Goal: Book appointment/travel/reservation

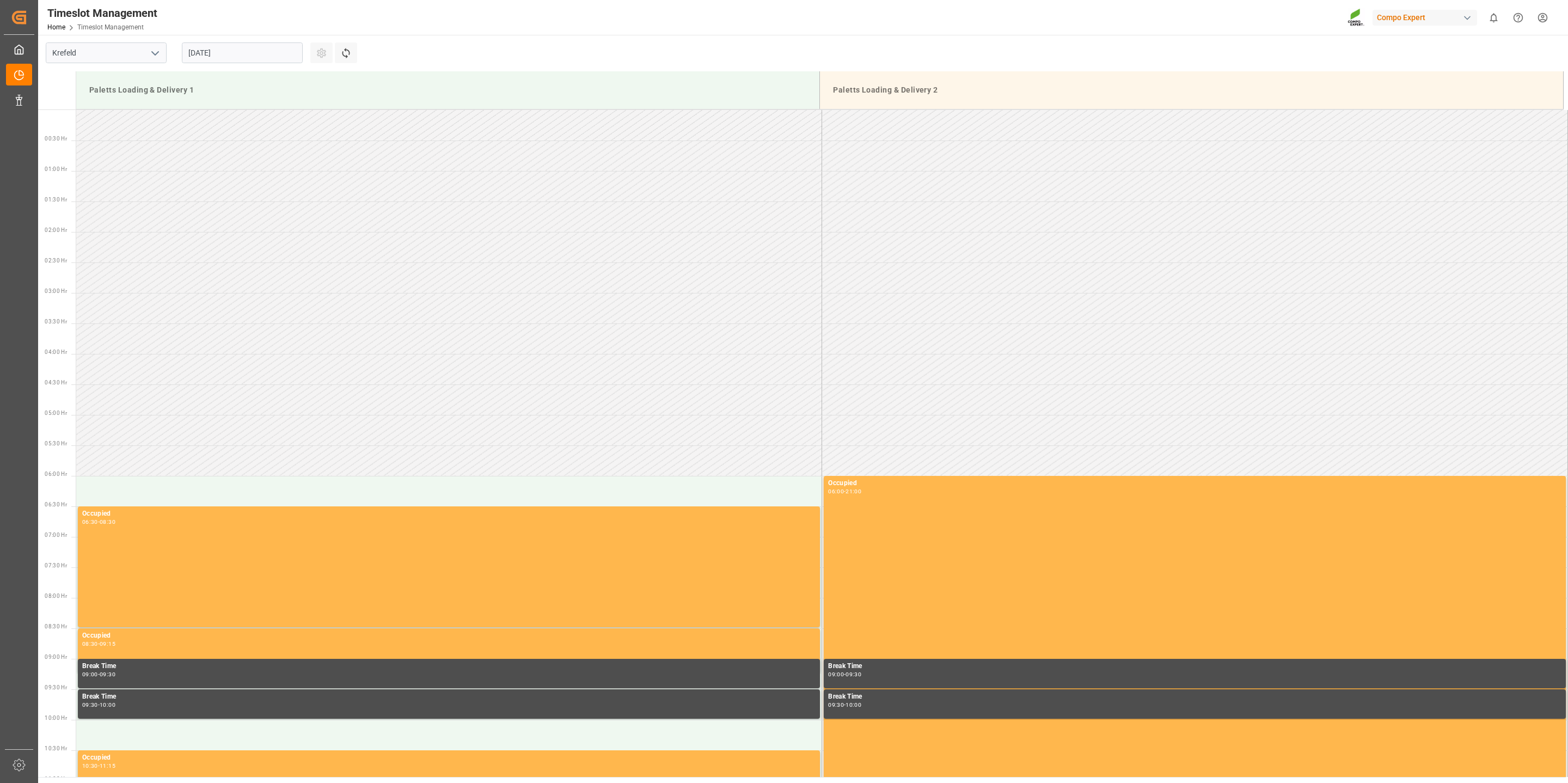
scroll to position [786, 0]
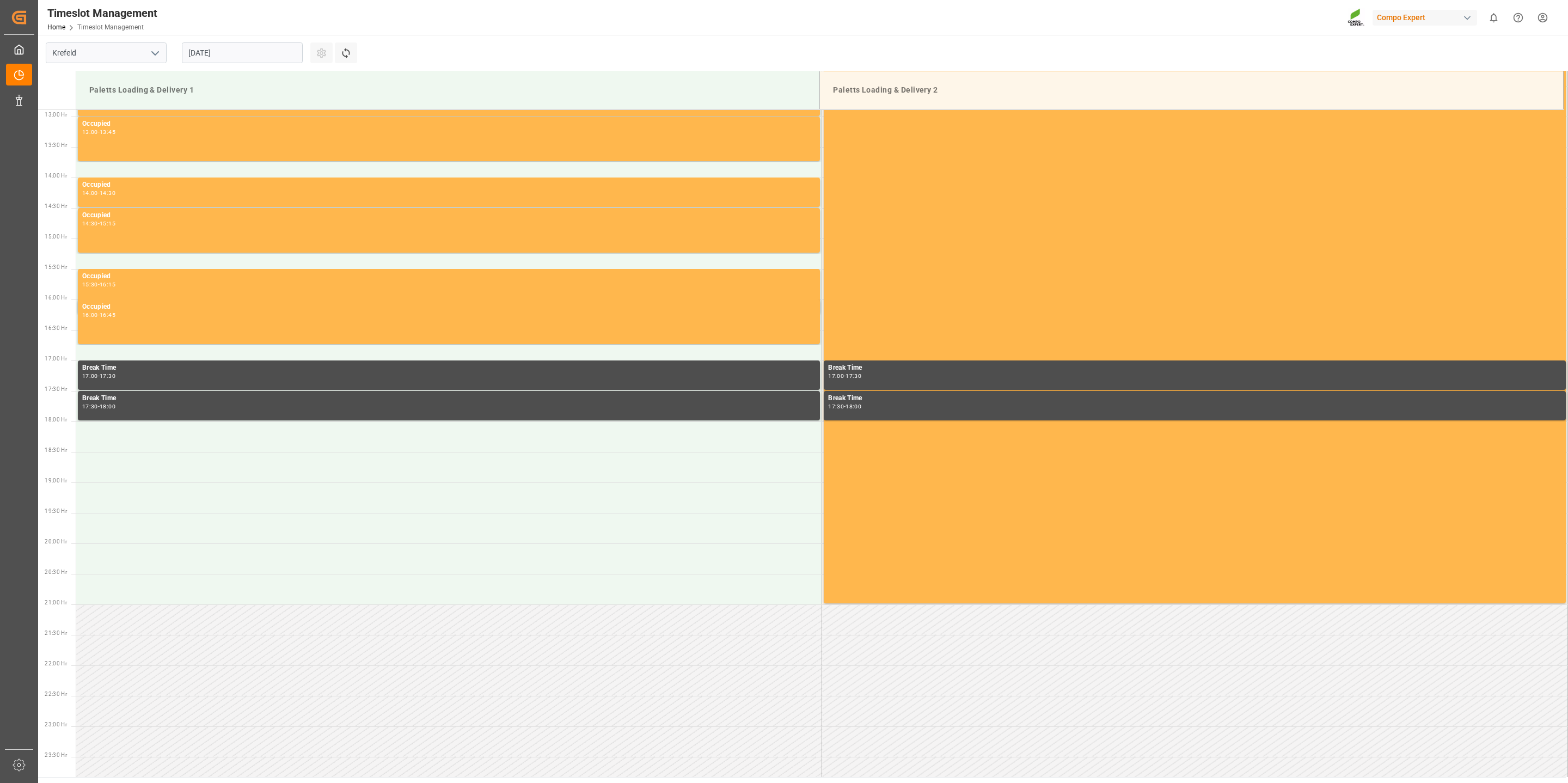
click at [245, 38] on div "[DATE]" at bounding box center [242, 52] width 136 height 36
click at [260, 45] on input "[DATE]" at bounding box center [241, 52] width 121 height 21
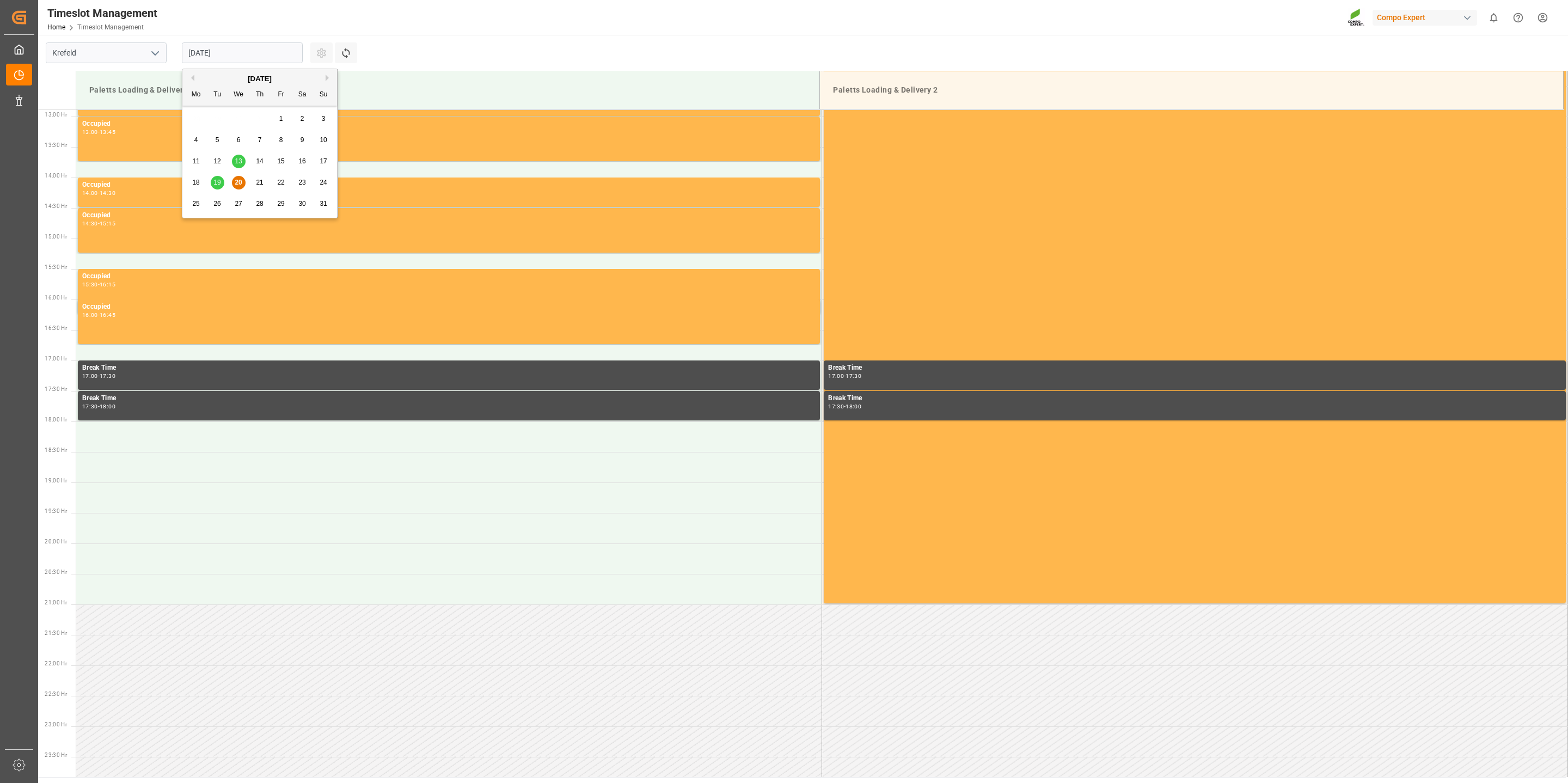
click at [260, 180] on span "21" at bounding box center [259, 182] width 7 height 8
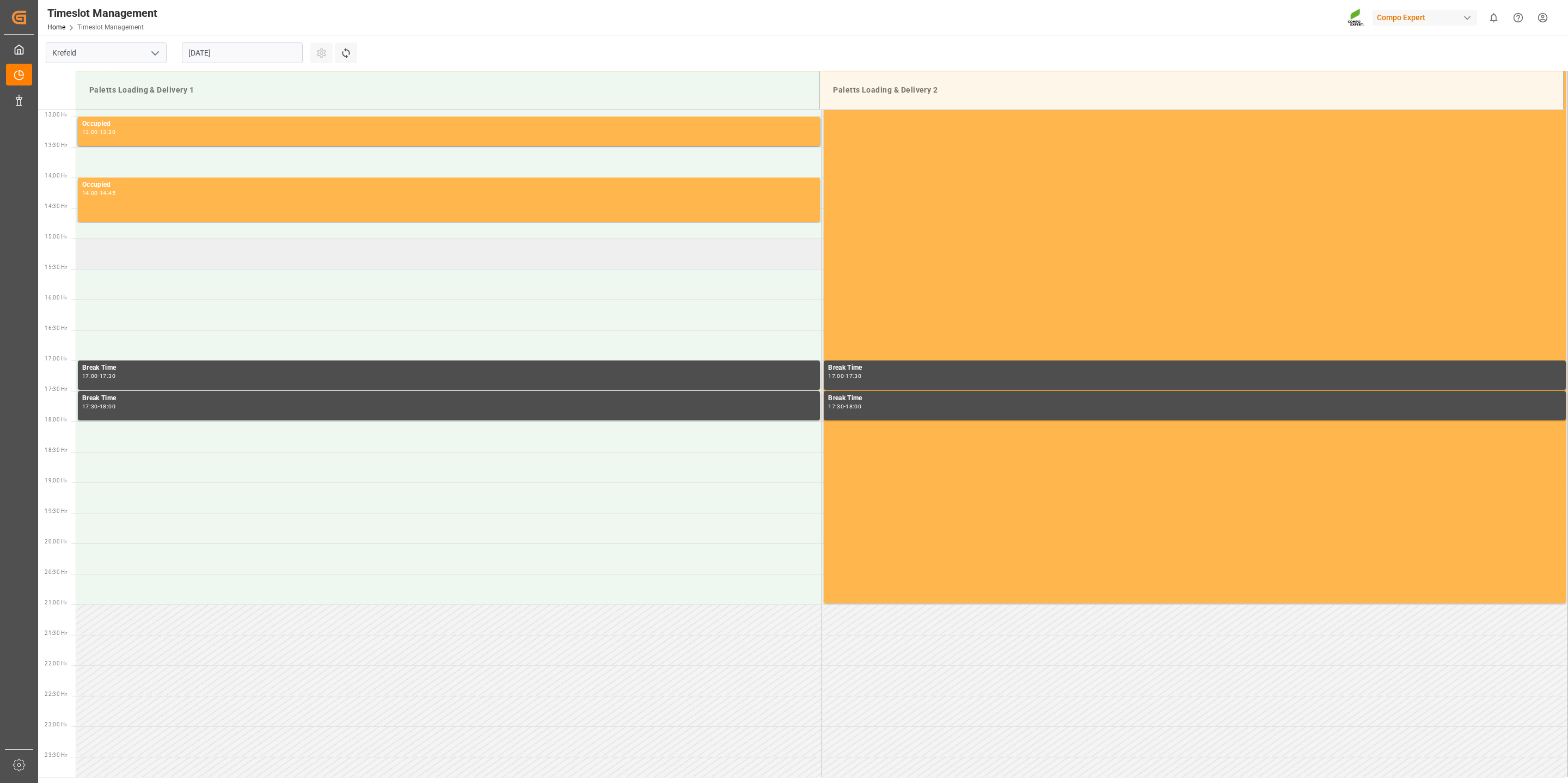
click at [186, 251] on td at bounding box center [449, 254] width 746 height 31
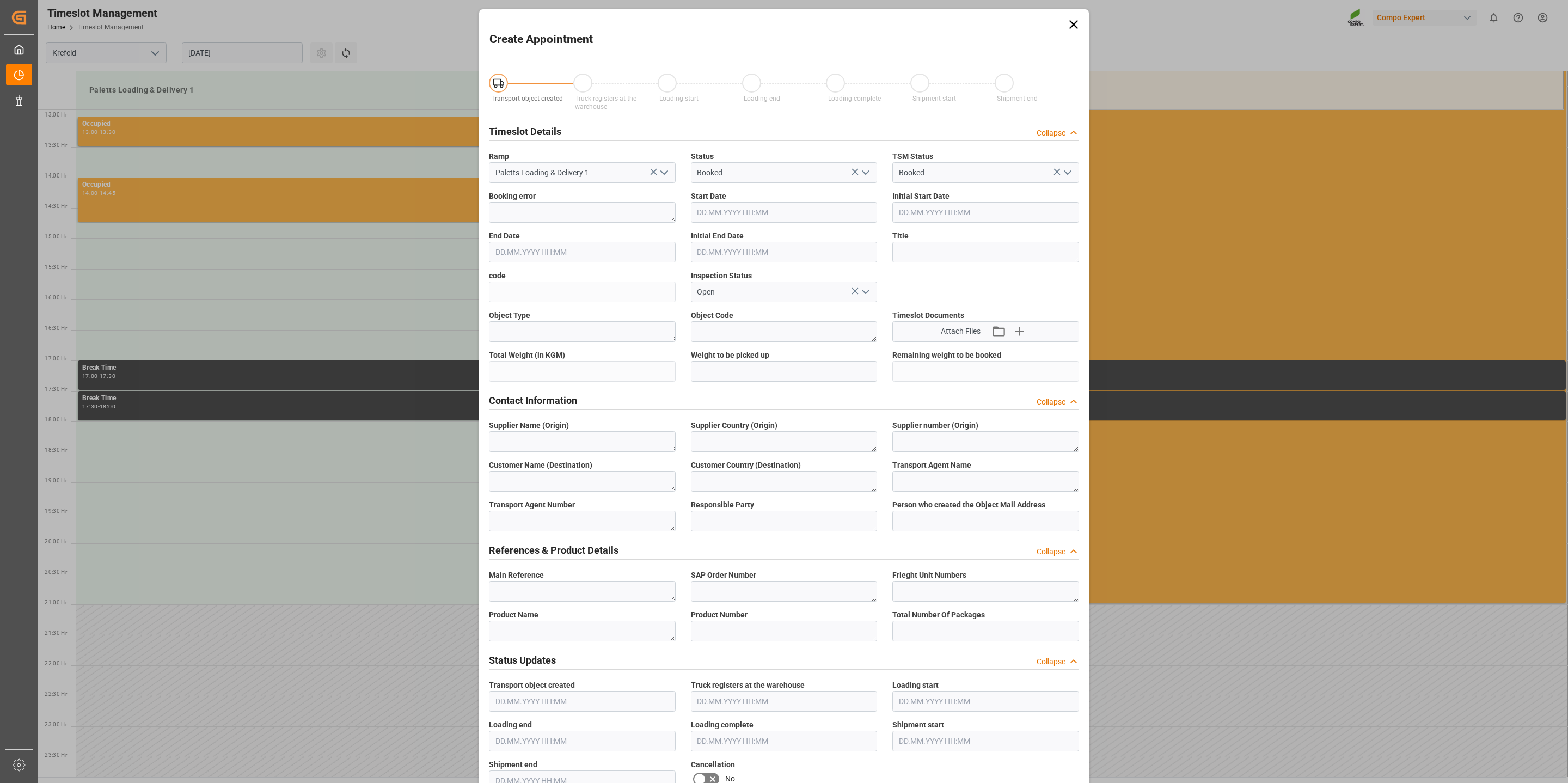
type input "[DATE] 15:00"
type input "[DATE] 15:30"
click at [1067, 20] on icon at bounding box center [1074, 25] width 15 height 15
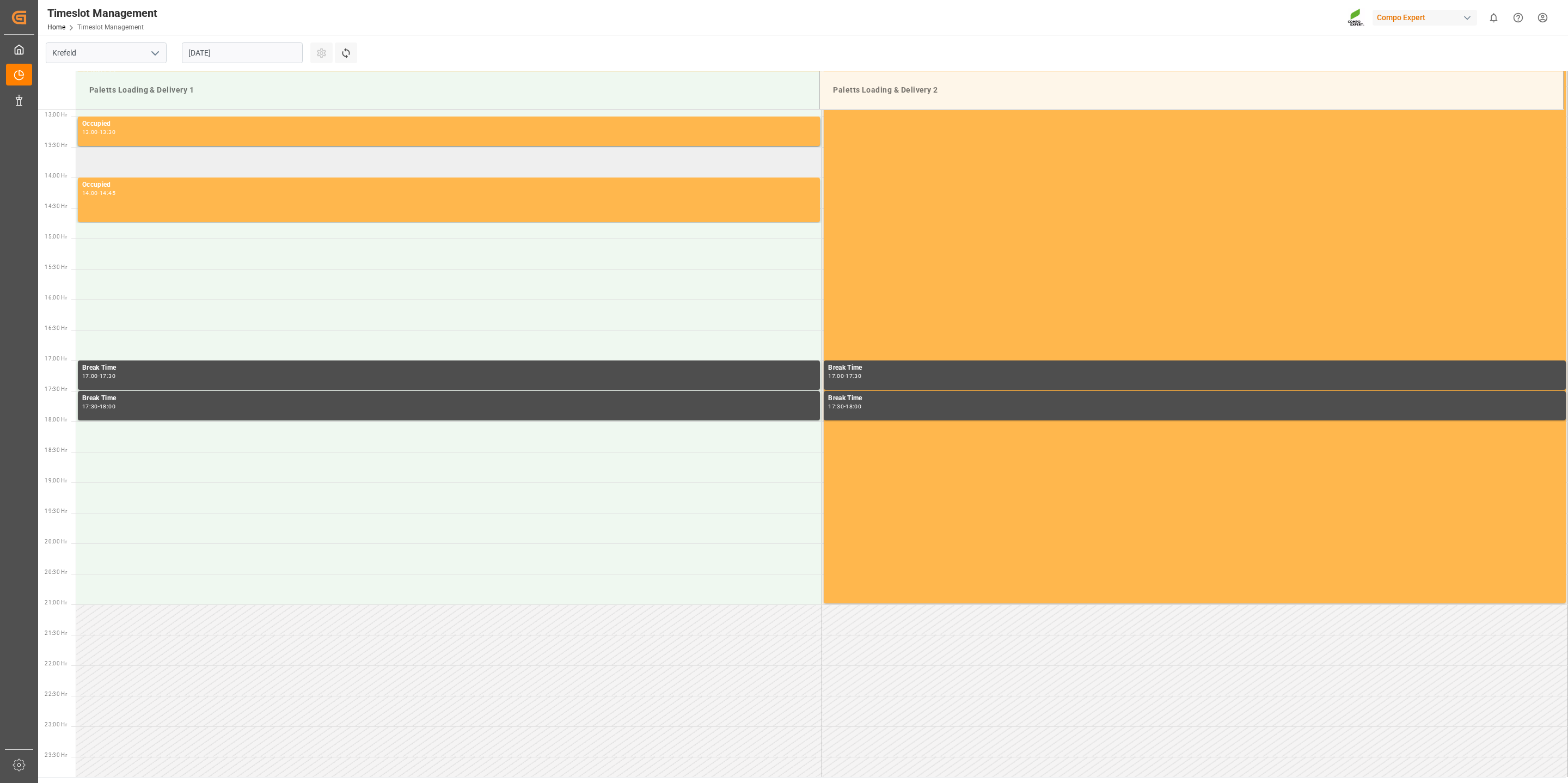
click at [138, 158] on td at bounding box center [449, 162] width 746 height 31
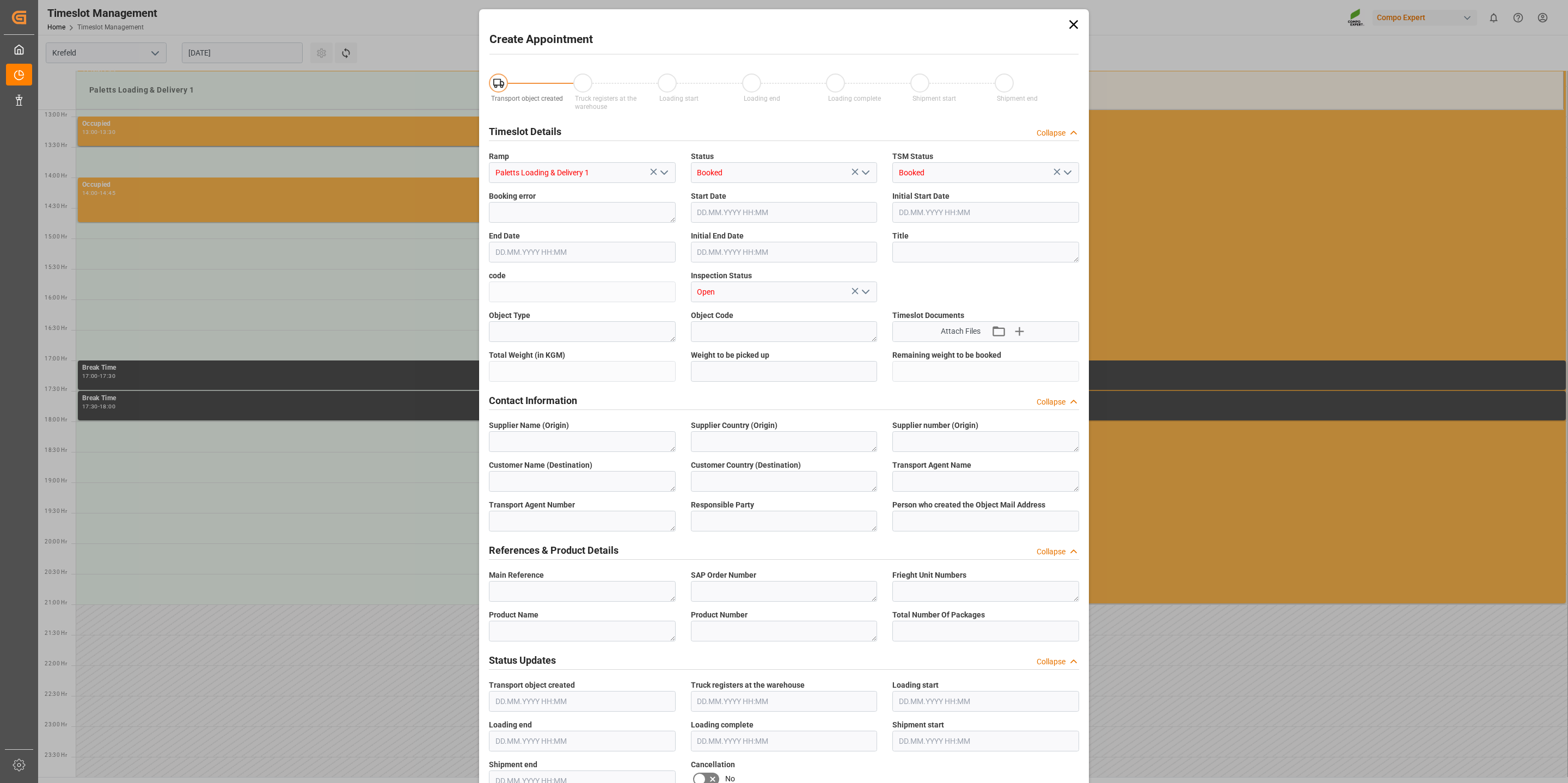
type input "[DATE] 13:30"
type input "[DATE] 14:00"
click at [554, 587] on textarea at bounding box center [582, 591] width 187 height 21
paste textarea "6100001285"
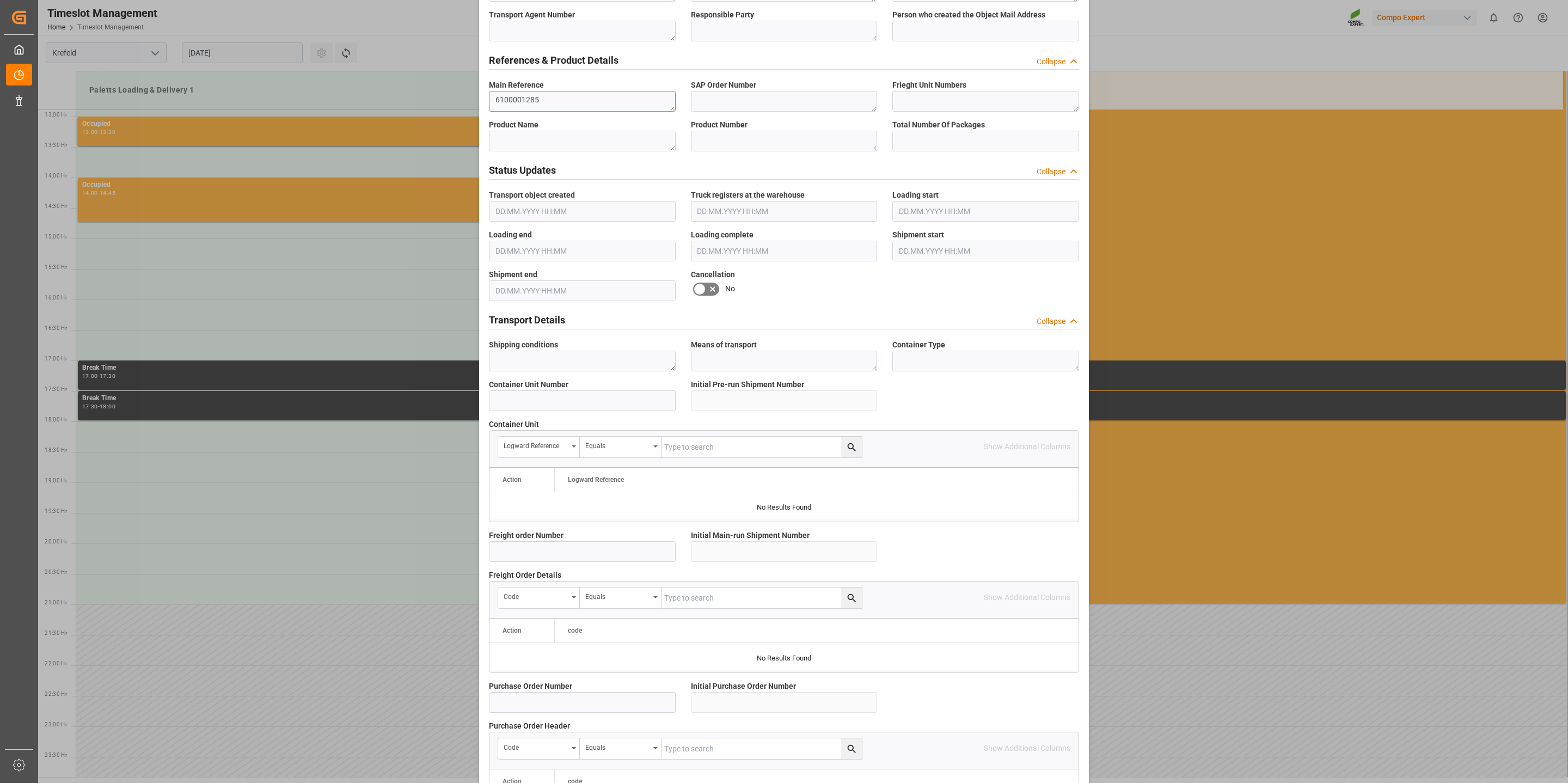
scroll to position [661, 0]
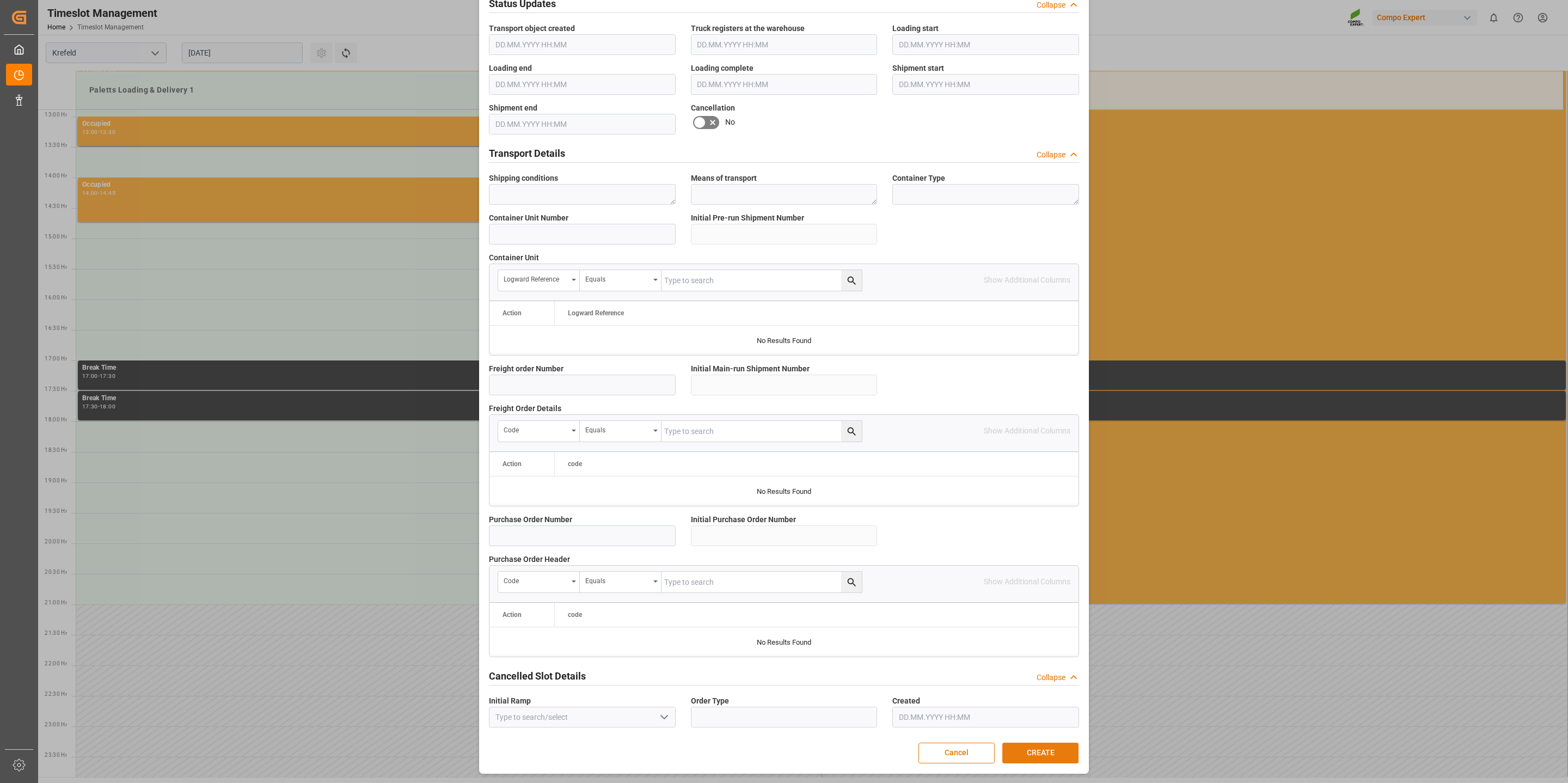
type textarea "6100001285"
click at [1057, 754] on button "CREATE" at bounding box center [1040, 753] width 76 height 21
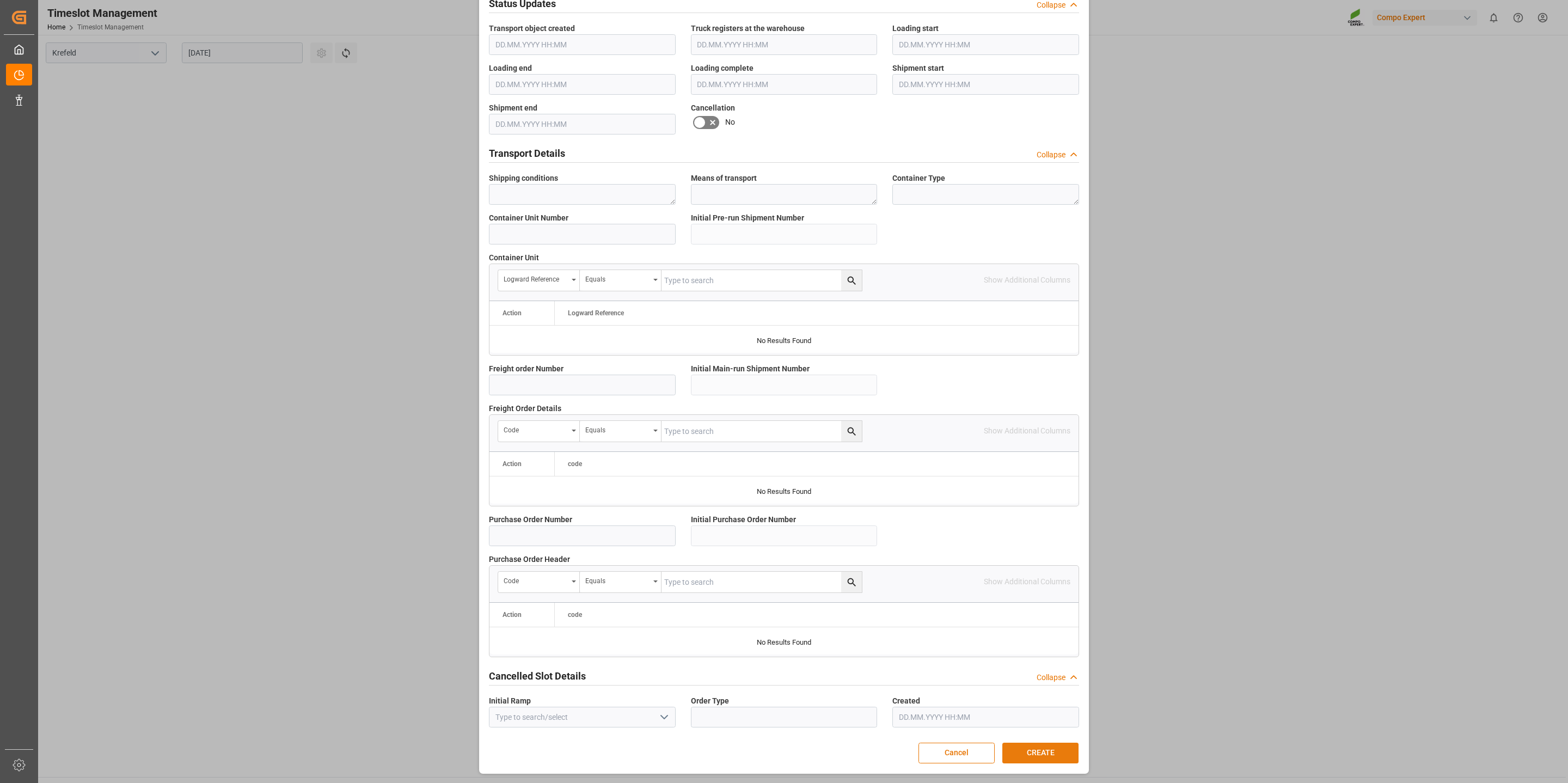
click at [1049, 745] on button "CREATE" at bounding box center [1040, 753] width 76 height 21
click at [1027, 752] on button "CREATE" at bounding box center [1040, 753] width 76 height 21
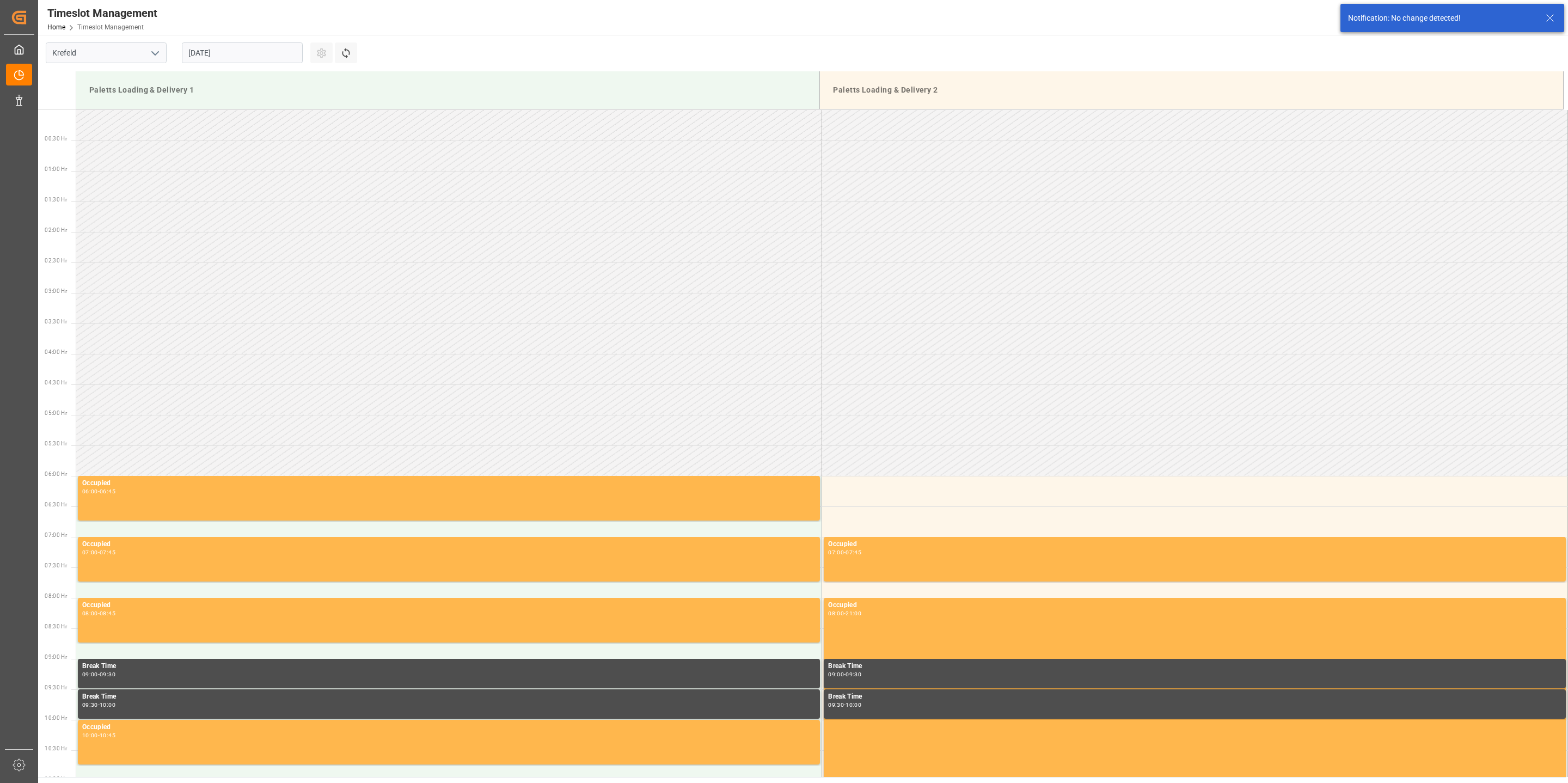
scroll to position [725, 0]
